Goal: Find specific page/section: Find specific page/section

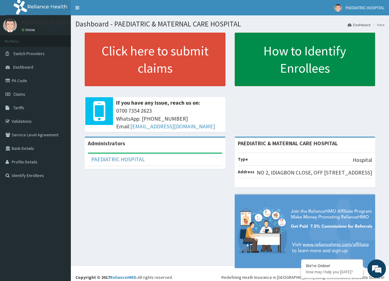
click at [291, 60] on link "How to Identify Enrollees" at bounding box center [305, 60] width 141 height 54
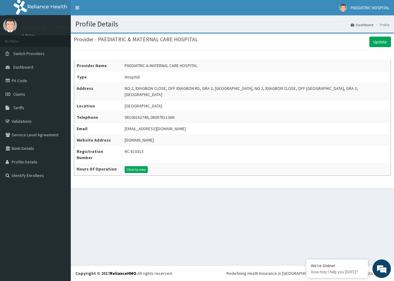
click at [17, 40] on li "My Menu" at bounding box center [35, 40] width 71 height 11
click at [8, 45] on li "My Menu" at bounding box center [35, 40] width 71 height 11
click at [29, 81] on link "PA Code" at bounding box center [35, 81] width 71 height 14
click at [131, 166] on button "Click to view" at bounding box center [136, 169] width 23 height 7
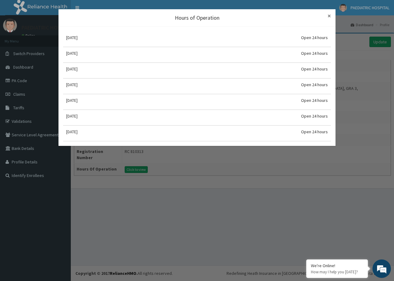
click at [330, 15] on span "×" at bounding box center [329, 16] width 3 height 8
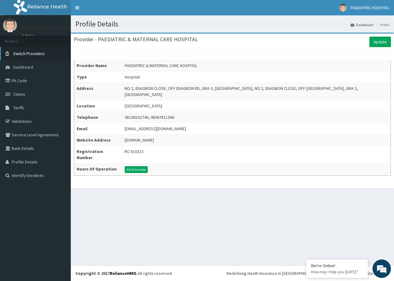
click at [22, 56] on link "Switch Providers" at bounding box center [35, 54] width 71 height 14
